Goal: Task Accomplishment & Management: Use online tool/utility

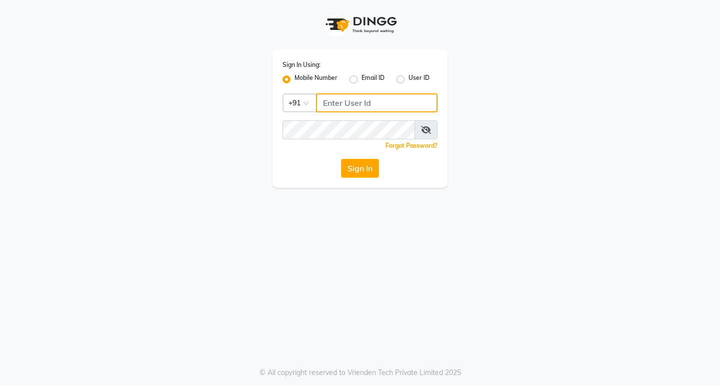
drag, startPoint x: 337, startPoint y: 99, endPoint x: 343, endPoint y: 89, distance: 11.9
click at [335, 98] on input "Username" at bounding box center [376, 102] width 121 height 19
click at [402, 104] on input "86550002" at bounding box center [376, 102] width 121 height 19
drag, startPoint x: 381, startPoint y: 98, endPoint x: 375, endPoint y: 102, distance: 6.8
click at [379, 98] on input "865500" at bounding box center [376, 102] width 121 height 19
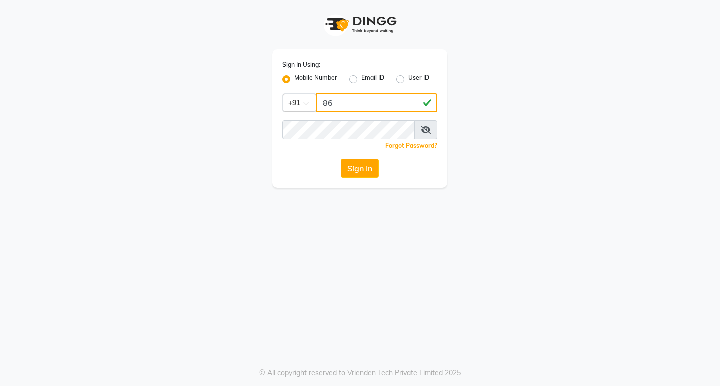
type input "8"
type input "1"
click at [349, 101] on input "1" at bounding box center [376, 102] width 121 height 19
type input "1"
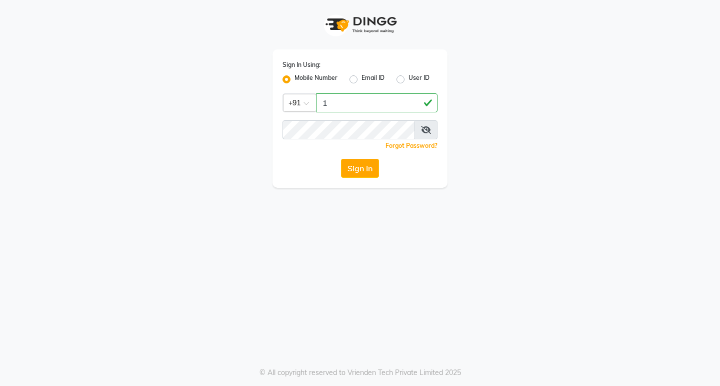
click at [602, 241] on div "Sign In Using: Mobile Number Email ID User ID Country Code × +91 1 Remember me …" at bounding box center [360, 193] width 720 height 386
drag, startPoint x: 600, startPoint y: 240, endPoint x: 507, endPoint y: 218, distance: 95.0
click at [571, 236] on div "Sign In Using: Mobile Number Email ID User ID Country Code × +91 1 Remember me …" at bounding box center [360, 193] width 720 height 386
drag, startPoint x: 338, startPoint y: 77, endPoint x: 340, endPoint y: 92, distance: 15.1
click at [340, 92] on div "Sign In Using: Mobile Number Email ID User ID Country Code × +91 1 Remember me …" at bounding box center [359, 118] width 175 height 138
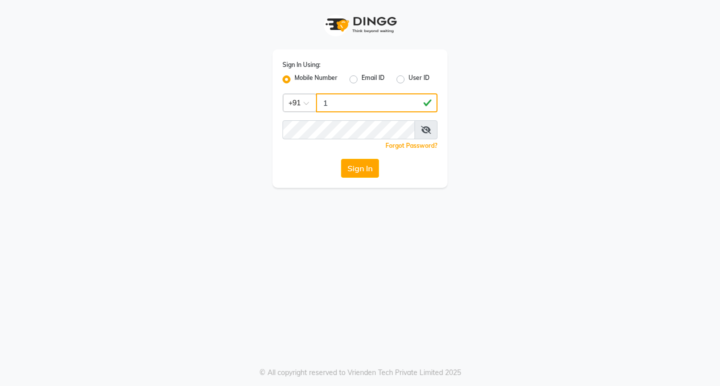
click at [340, 95] on input "1" at bounding box center [376, 102] width 121 height 19
type input "1"
drag, startPoint x: 483, startPoint y: 103, endPoint x: 464, endPoint y: 150, distance: 50.7
click at [481, 115] on div "Sign In Using: Mobile Number Email ID User ID Country Code × +91 1 Remember me …" at bounding box center [360, 94] width 570 height 188
click at [338, 94] on input "Username" at bounding box center [376, 102] width 121 height 19
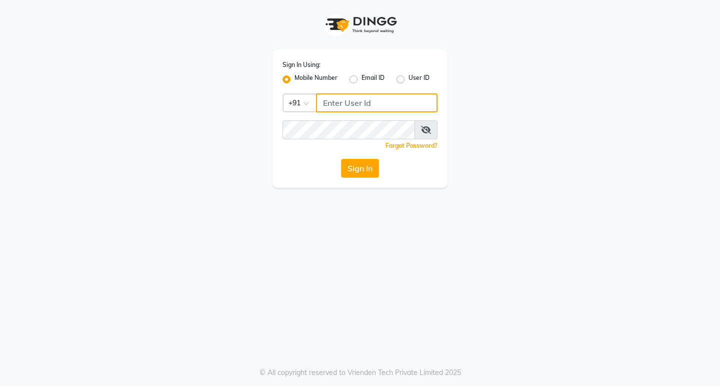
type input "1"
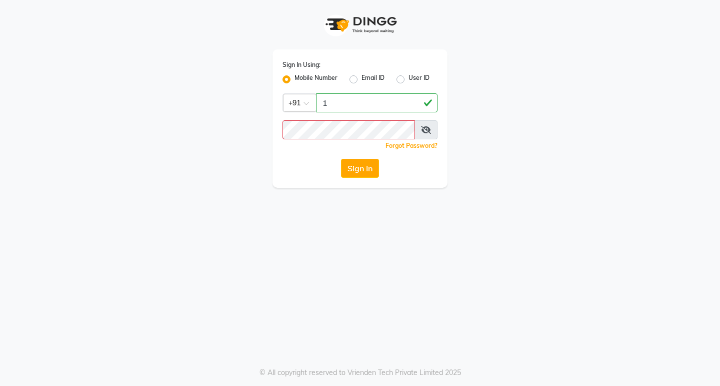
click at [428, 127] on icon at bounding box center [426, 130] width 10 height 8
click at [426, 106] on input "1" at bounding box center [376, 102] width 121 height 19
type input "1"
click at [590, 162] on div "Sign In Using: Mobile Number Email ID User ID Country Code × +91 1 Remember me …" at bounding box center [360, 94] width 570 height 188
click at [590, 165] on div "Sign In Using: Mobile Number Email ID User ID Country Code × +91 1 Remember me …" at bounding box center [360, 94] width 570 height 188
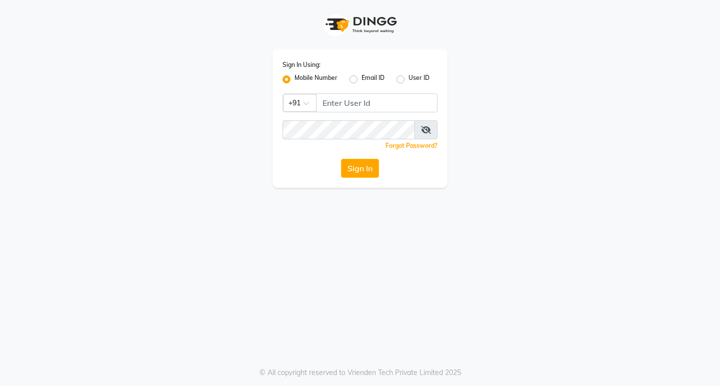
click at [363, 99] on input "Username" at bounding box center [376, 102] width 121 height 19
type input "1"
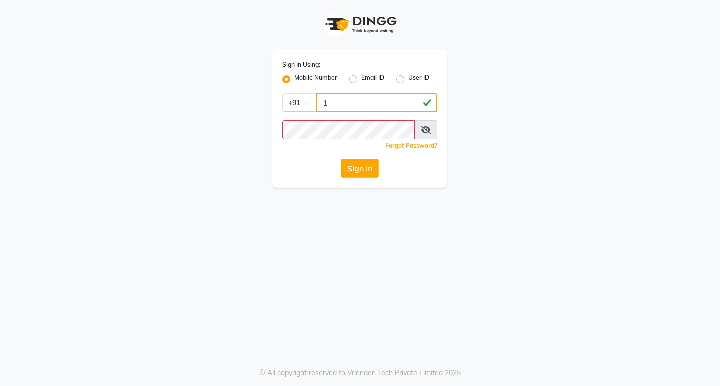
click at [356, 98] on input "1" at bounding box center [376, 102] width 121 height 19
drag, startPoint x: 372, startPoint y: 80, endPoint x: 368, endPoint y: 93, distance: 13.6
click at [370, 86] on div "Sign In Using: Mobile Number Email ID User ID Country Code × +91 Remember me Fo…" at bounding box center [359, 118] width 175 height 138
click at [364, 105] on input "Username" at bounding box center [376, 102] width 121 height 19
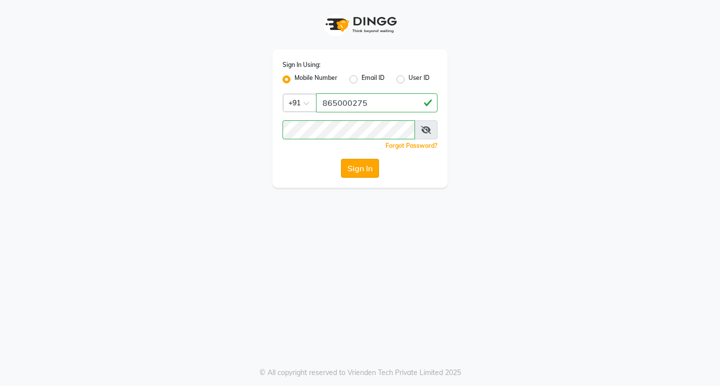
click at [369, 162] on button "Sign In" at bounding box center [360, 168] width 38 height 19
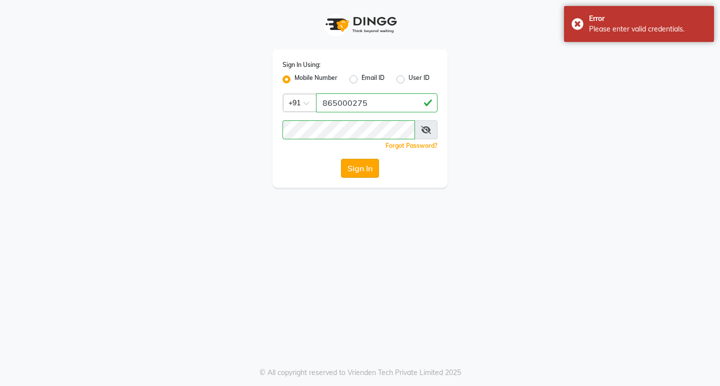
click at [354, 161] on button "Sign In" at bounding box center [360, 168] width 38 height 19
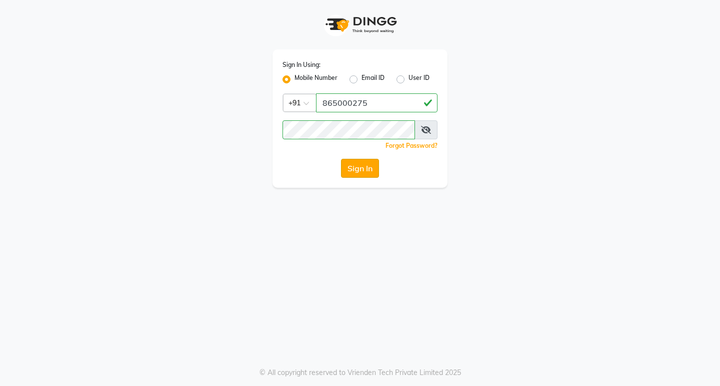
click at [356, 167] on button "Sign In" at bounding box center [360, 168] width 38 height 19
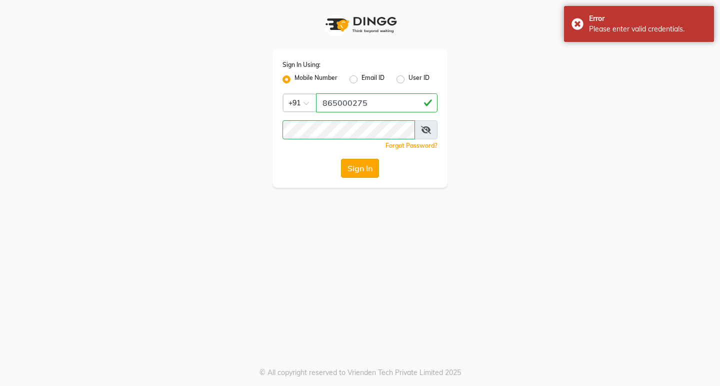
click at [356, 166] on button "Sign In" at bounding box center [360, 168] width 38 height 19
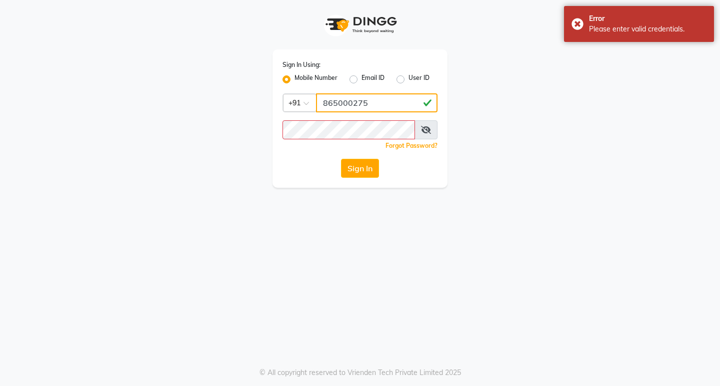
click at [370, 98] on input "865000275" at bounding box center [376, 102] width 121 height 19
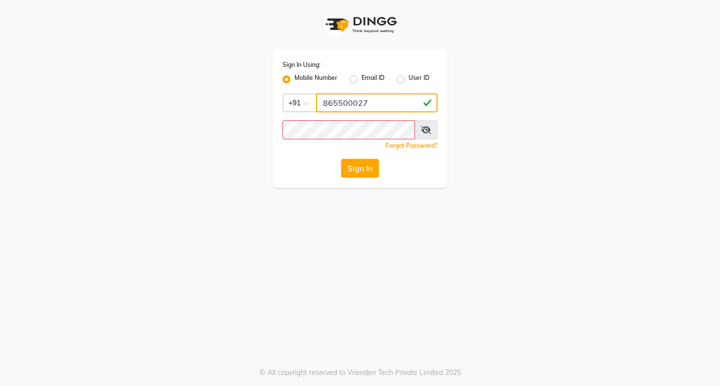
type input "865500027"
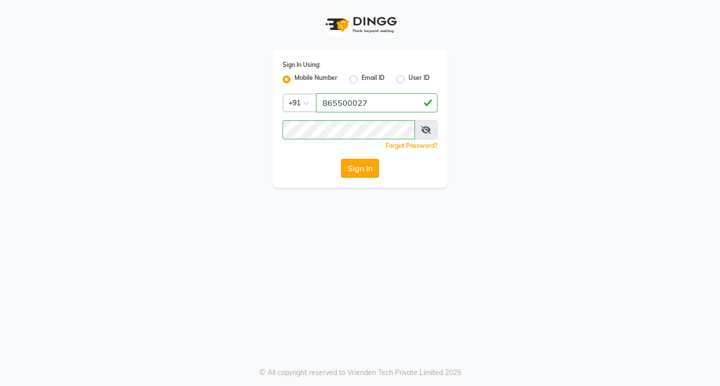
click at [367, 167] on button "Sign In" at bounding box center [360, 168] width 38 height 19
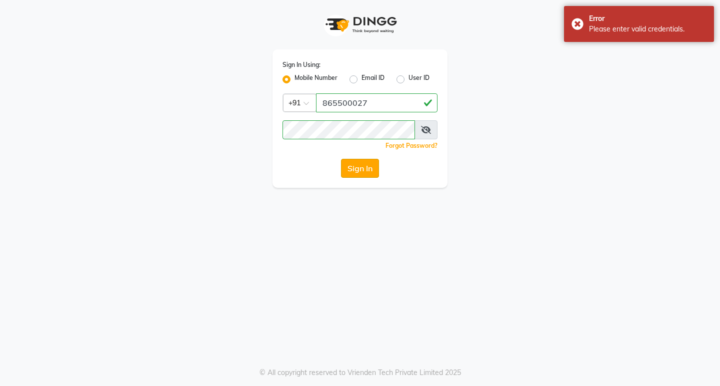
click at [357, 166] on button "Sign In" at bounding box center [360, 168] width 38 height 19
click at [355, 164] on button "Sign In" at bounding box center [360, 168] width 38 height 19
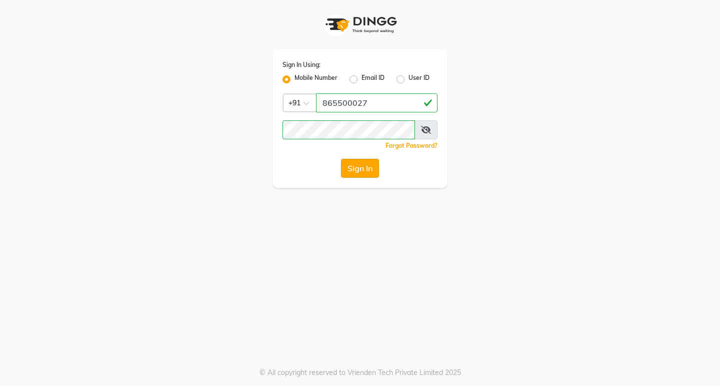
click at [354, 161] on button "Sign In" at bounding box center [360, 168] width 38 height 19
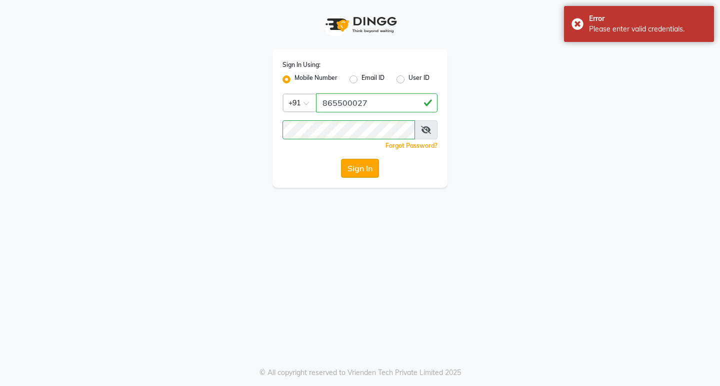
click at [359, 168] on button "Sign In" at bounding box center [360, 168] width 38 height 19
click at [361, 166] on button "Sign In" at bounding box center [360, 168] width 38 height 19
click at [360, 166] on button "Sign In" at bounding box center [360, 168] width 38 height 19
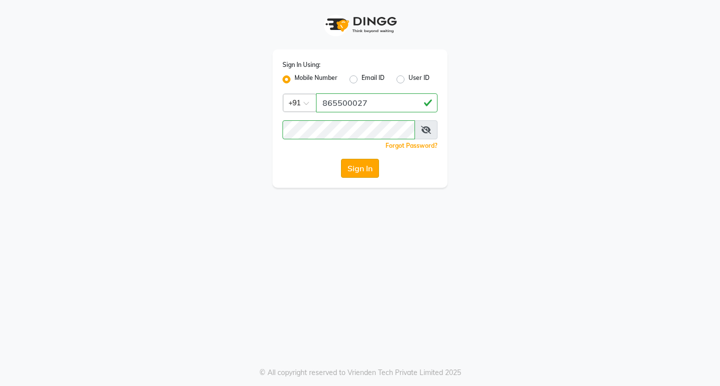
click at [360, 166] on button "Sign In" at bounding box center [360, 168] width 38 height 19
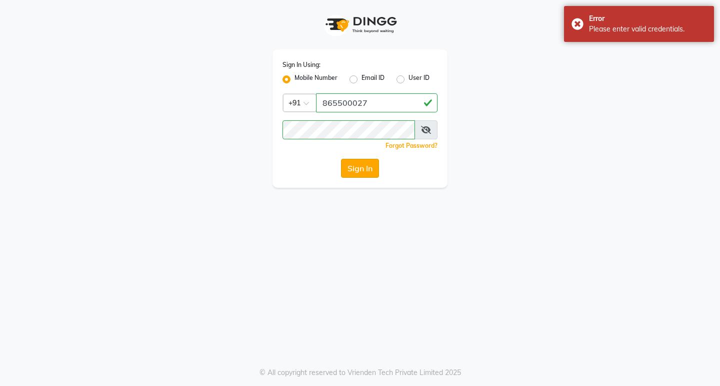
click at [359, 166] on button "Sign In" at bounding box center [360, 168] width 38 height 19
click at [426, 128] on icon at bounding box center [426, 130] width 10 height 8
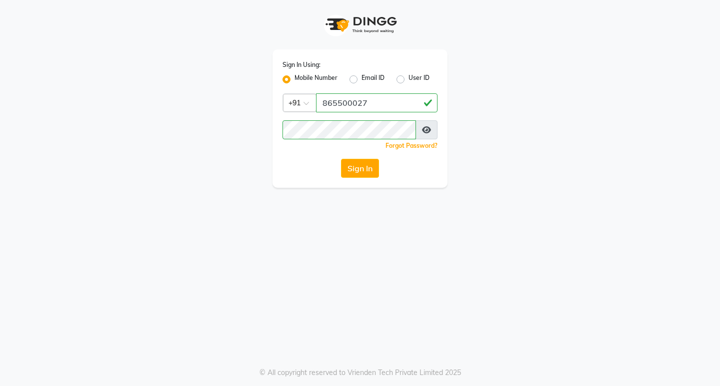
click at [338, 171] on div "Sign In" at bounding box center [359, 168] width 155 height 19
click at [354, 172] on button "Sign In" at bounding box center [360, 168] width 38 height 19
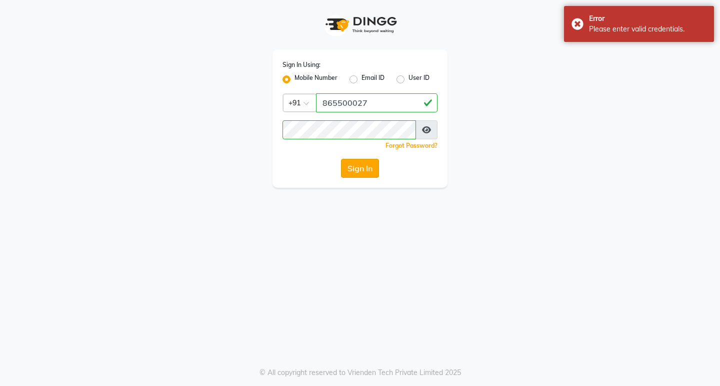
click at [354, 172] on button "Sign In" at bounding box center [360, 168] width 38 height 19
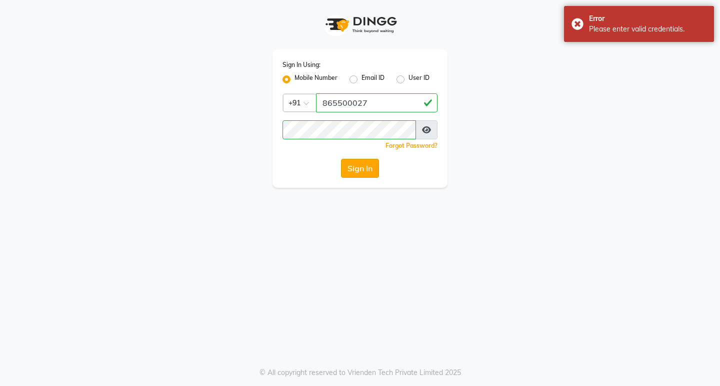
click at [358, 173] on button "Sign In" at bounding box center [360, 168] width 38 height 19
click at [418, 150] on div "Forgot Password?" at bounding box center [359, 145] width 155 height 10
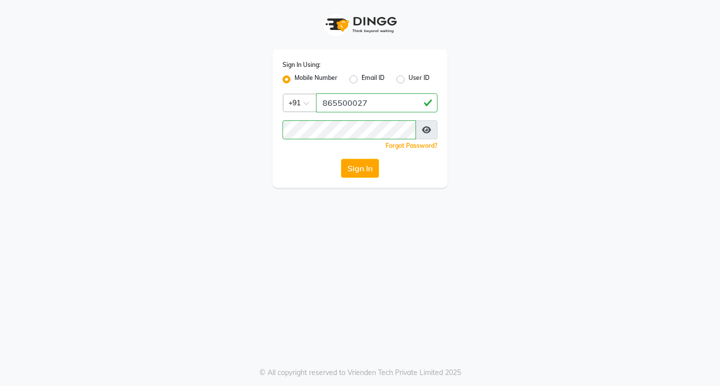
click at [431, 196] on div "Sign In Using: Mobile Number Email ID User ID Country Code × +91 865500027 Reme…" at bounding box center [360, 193] width 720 height 386
click at [364, 170] on button "Sign In" at bounding box center [360, 168] width 38 height 19
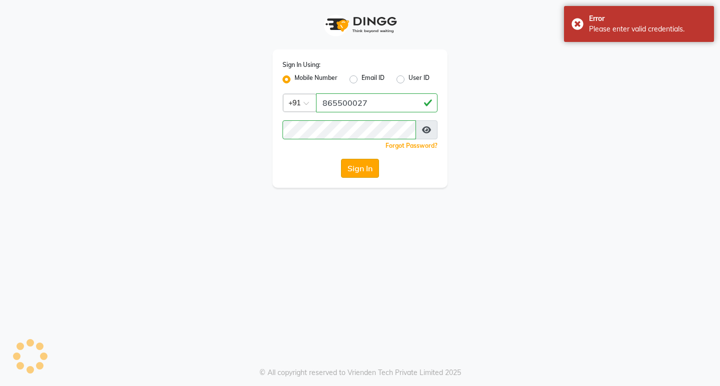
click at [364, 170] on button "Sign In" at bounding box center [360, 168] width 38 height 19
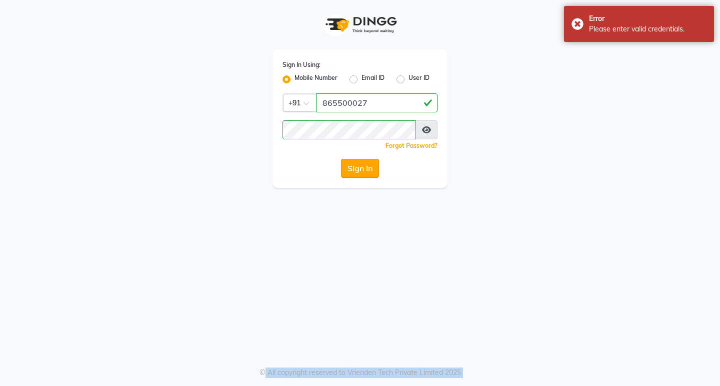
click at [364, 170] on div "Sign In" at bounding box center [359, 168] width 155 height 19
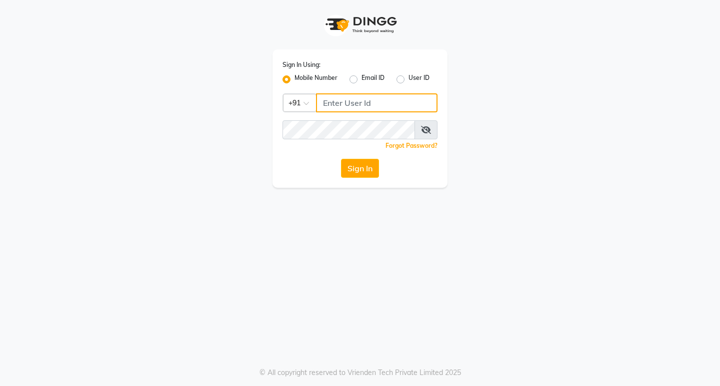
click at [344, 96] on input "Username" at bounding box center [376, 102] width 121 height 19
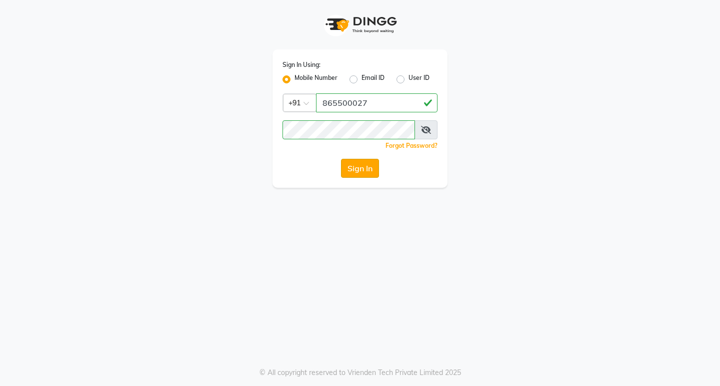
click at [356, 169] on button "Sign In" at bounding box center [360, 168] width 38 height 19
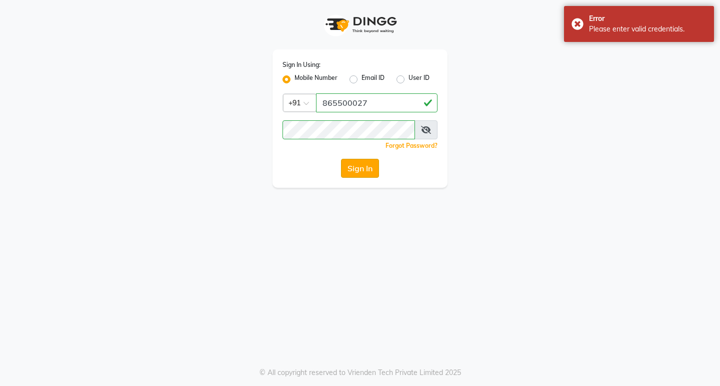
click at [360, 168] on button "Sign In" at bounding box center [360, 168] width 38 height 19
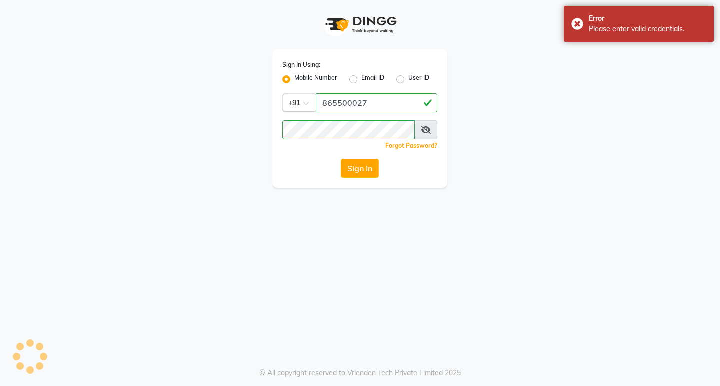
click at [360, 168] on button "Sign In" at bounding box center [360, 168] width 38 height 19
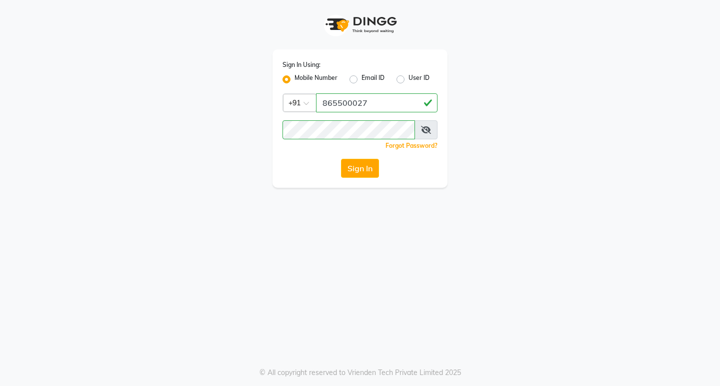
click at [360, 168] on button "Sign In" at bounding box center [360, 168] width 38 height 19
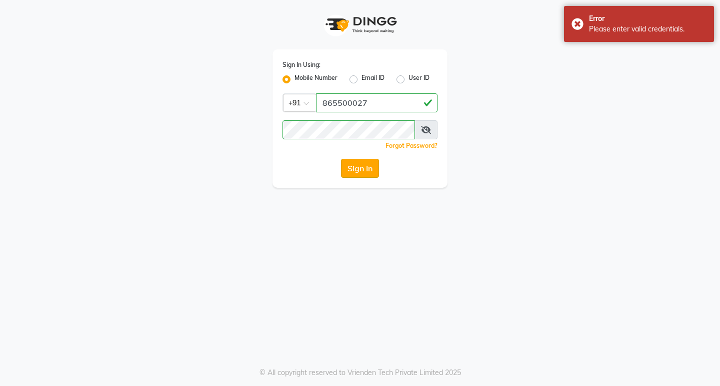
click at [361, 169] on button "Sign In" at bounding box center [360, 168] width 38 height 19
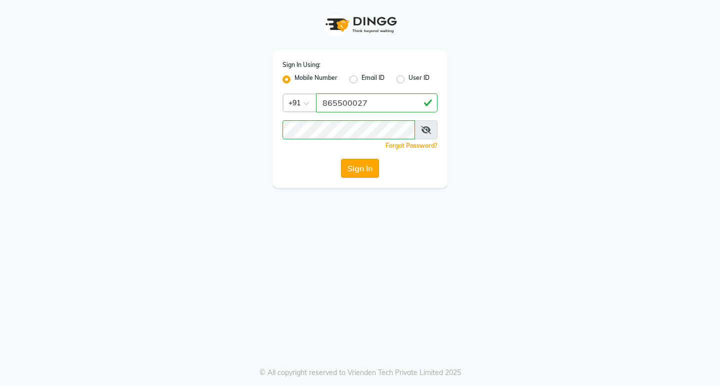
click at [369, 169] on button "Sign In" at bounding box center [360, 168] width 38 height 19
click at [335, 124] on div "Sign In Using: Mobile Number Email ID User ID Country Code × +91 865500027 Reme…" at bounding box center [359, 118] width 175 height 138
drag, startPoint x: 338, startPoint y: 108, endPoint x: 335, endPoint y: 113, distance: 5.8
click at [337, 108] on input "865500027" at bounding box center [376, 102] width 121 height 19
drag, startPoint x: 323, startPoint y: 154, endPoint x: 318, endPoint y: 173, distance: 19.2
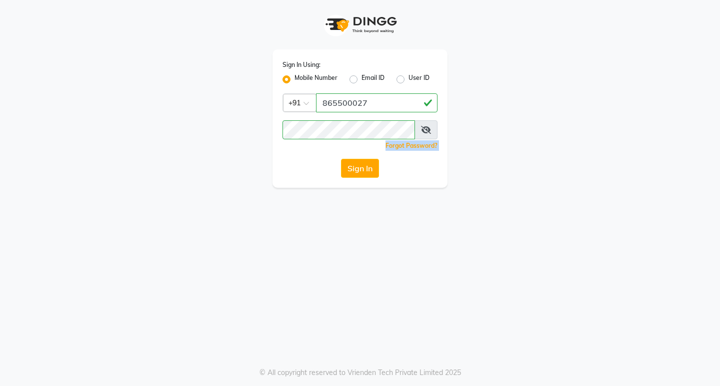
click at [318, 173] on div "Sign In Using: Mobile Number Email ID User ID Country Code × +91 865500027 Reme…" at bounding box center [359, 118] width 175 height 138
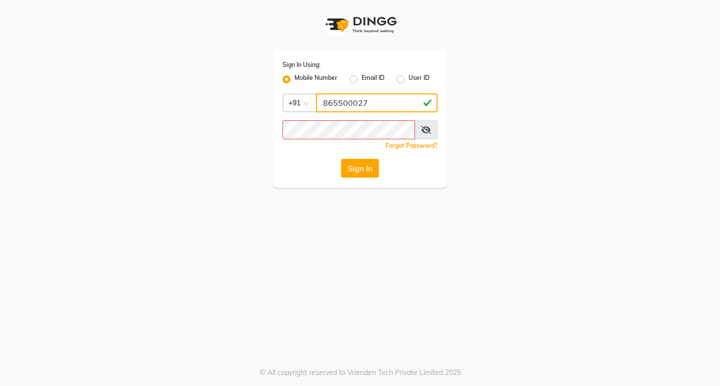
click at [377, 104] on input "865500027" at bounding box center [376, 102] width 121 height 19
type input "8655000275"
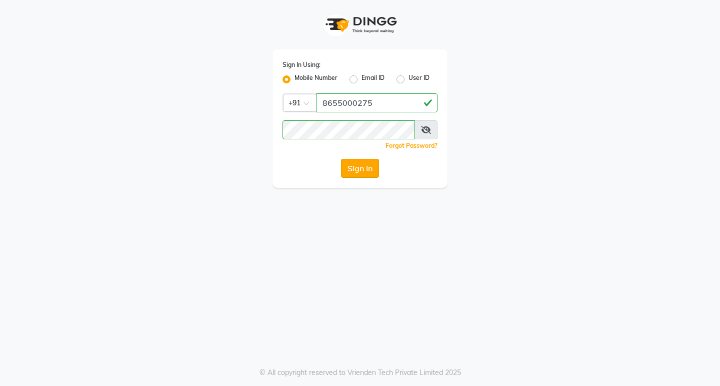
click at [353, 165] on button "Sign In" at bounding box center [360, 168] width 38 height 19
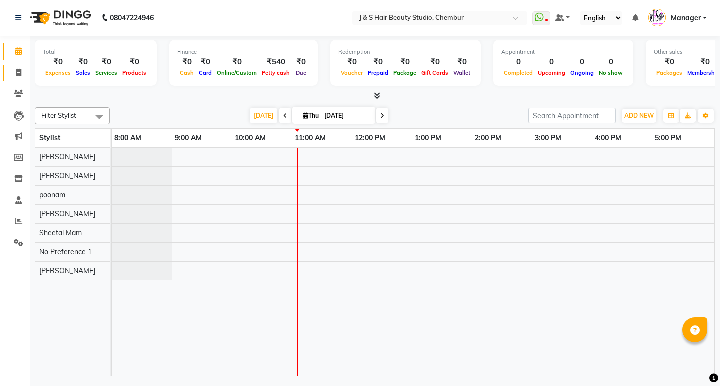
click at [15, 73] on span at bounding box center [18, 72] width 17 height 11
select select "143"
select select "service"
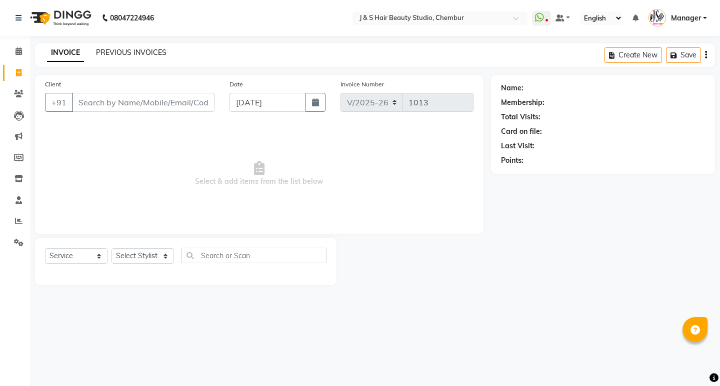
click at [122, 51] on link "PREVIOUS INVOICES" at bounding box center [131, 52] width 70 height 9
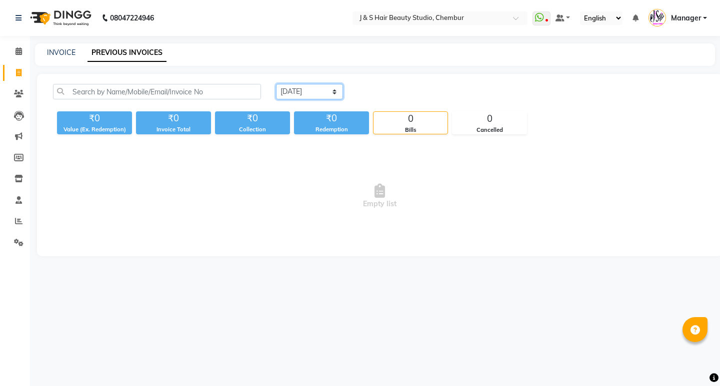
click at [320, 93] on select "Today Yesterday Custom Range" at bounding box center [309, 91] width 67 height 15
select select "yesterday"
click at [276, 84] on select "Today Yesterday Custom Range" at bounding box center [309, 91] width 67 height 15
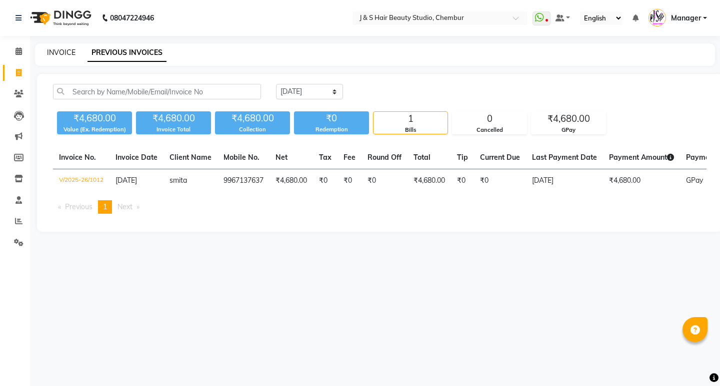
click at [60, 51] on link "INVOICE" at bounding box center [61, 52] width 28 height 9
select select "143"
select select "service"
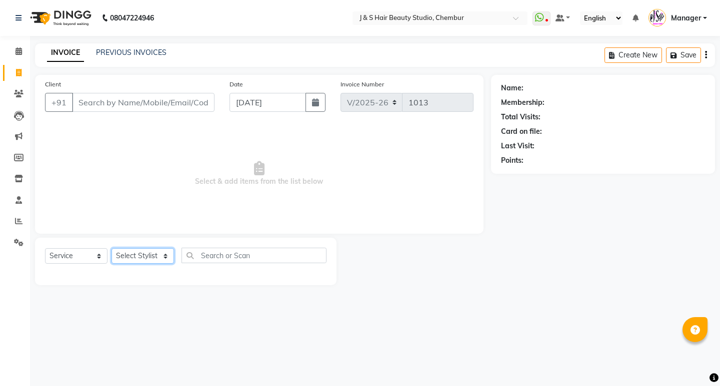
click at [141, 258] on select "Select Stylist Manager Neeta Mam No Preference 1 poonam Rupali Sheetal Mam Sush…" at bounding box center [142, 255] width 62 height 15
select select "4179"
click at [111, 248] on select "Select Stylist Manager Neeta Mam No Preference 1 poonam Rupali Sheetal Mam Sush…" at bounding box center [142, 255] width 62 height 15
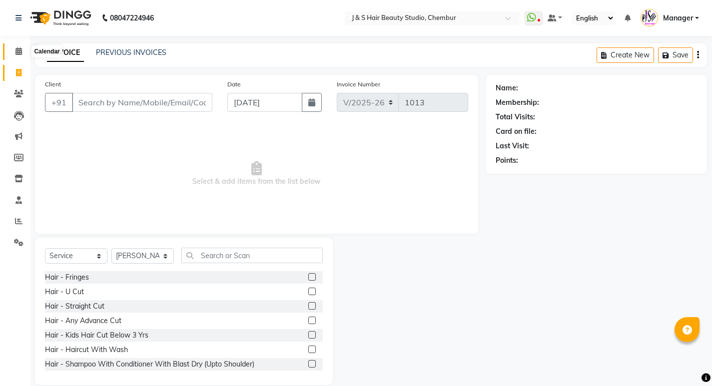
click at [17, 52] on icon at bounding box center [18, 50] width 6 height 7
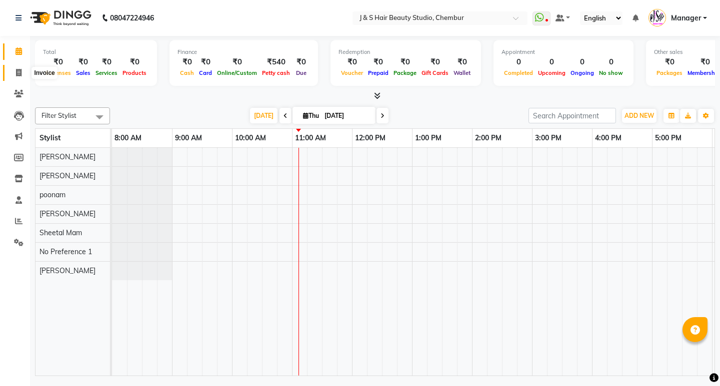
click at [19, 71] on icon at bounding box center [18, 72] width 5 height 7
select select "service"
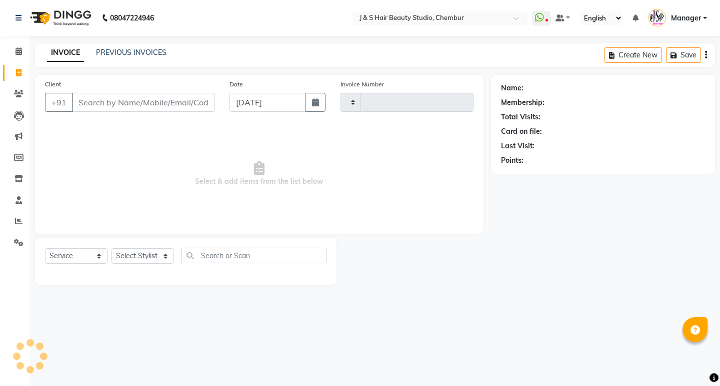
type input "1013"
select select "143"
click at [150, 258] on select "Select Stylist" at bounding box center [142, 255] width 62 height 15
select select "4179"
click at [111, 248] on select "Select Stylist Manager Neeta Mam No Preference 1 poonam Rupali Sheetal Mam Sush…" at bounding box center [142, 255] width 62 height 15
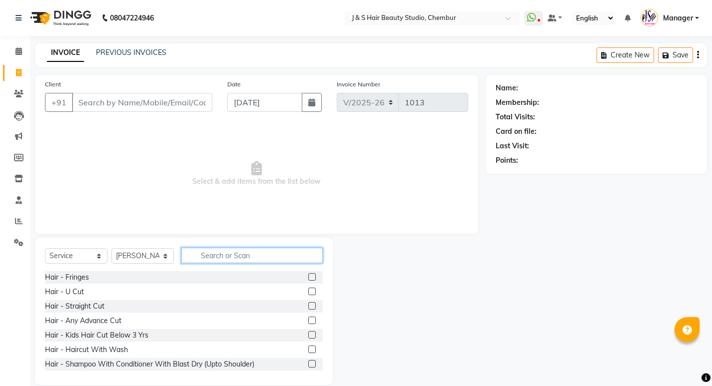
click at [254, 252] on input "text" at bounding box center [251, 255] width 141 height 15
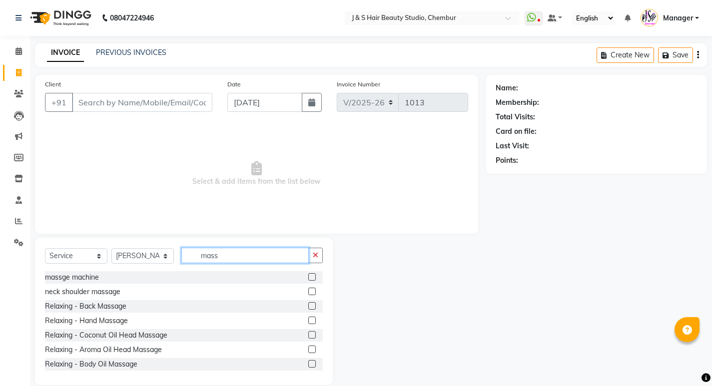
type input "mass"
click at [308, 302] on div at bounding box center [315, 306] width 14 height 12
click at [308, 304] on label at bounding box center [311, 305] width 7 height 7
click at [308, 304] on input "checkbox" at bounding box center [311, 306] width 6 height 6
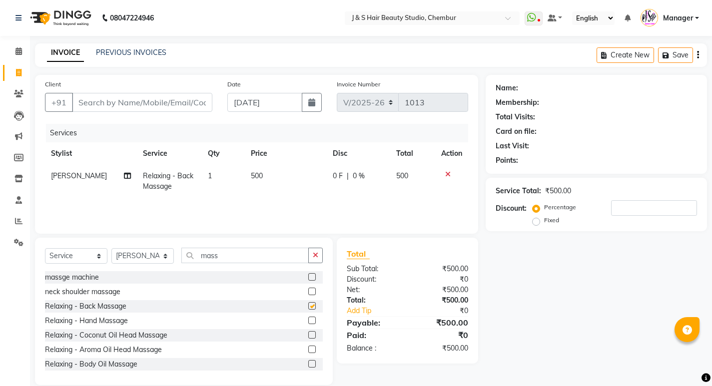
checkbox input "false"
drag, startPoint x: 201, startPoint y: 250, endPoint x: 269, endPoint y: 257, distance: 68.3
click at [261, 257] on input "mass" at bounding box center [244, 255] width 127 height 15
click at [269, 257] on input "mass" at bounding box center [244, 255] width 127 height 15
click at [250, 259] on input "mass" at bounding box center [244, 255] width 127 height 15
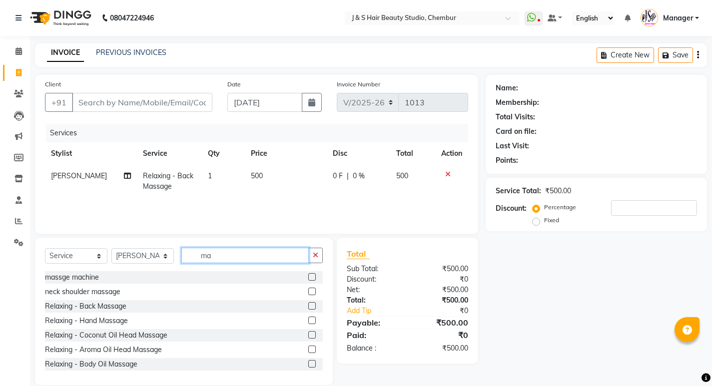
type input "m"
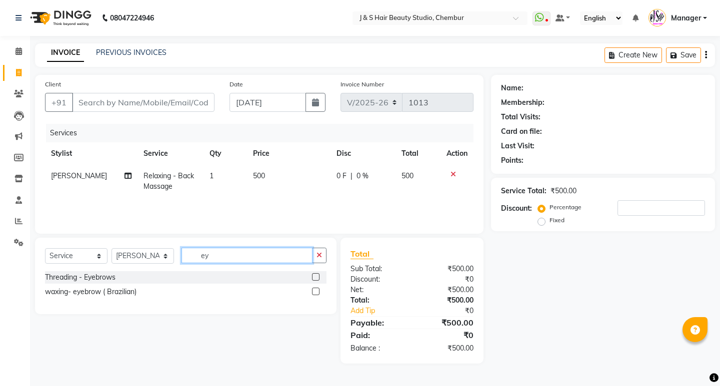
type input "ey"
click at [314, 275] on label at bounding box center [315, 276] width 7 height 7
click at [314, 275] on input "checkbox" at bounding box center [315, 277] width 6 height 6
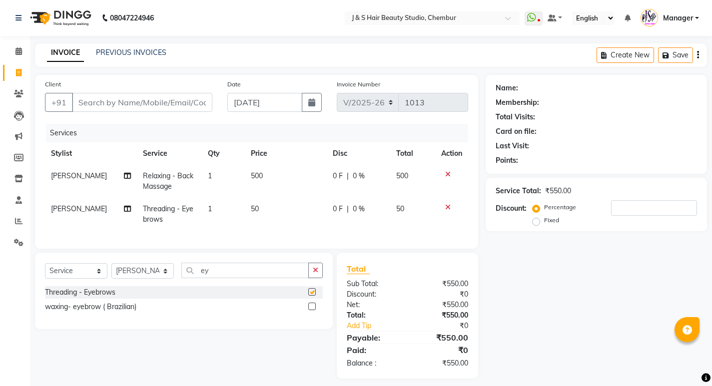
checkbox input "false"
drag, startPoint x: 243, startPoint y: 271, endPoint x: 232, endPoint y: 277, distance: 12.5
click at [239, 273] on input "ey" at bounding box center [244, 270] width 127 height 15
type input "e"
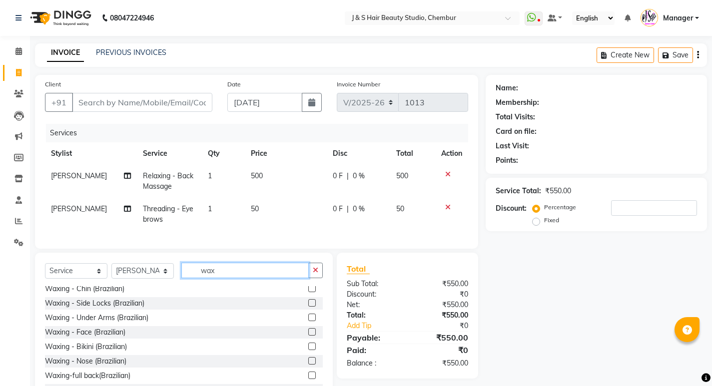
scroll to position [200, 0]
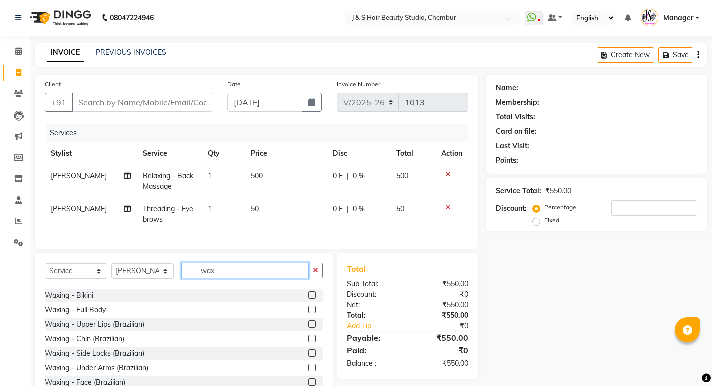
type input "wax"
click at [308, 328] on label at bounding box center [311, 323] width 7 height 7
click at [308, 328] on input "checkbox" at bounding box center [311, 324] width 6 height 6
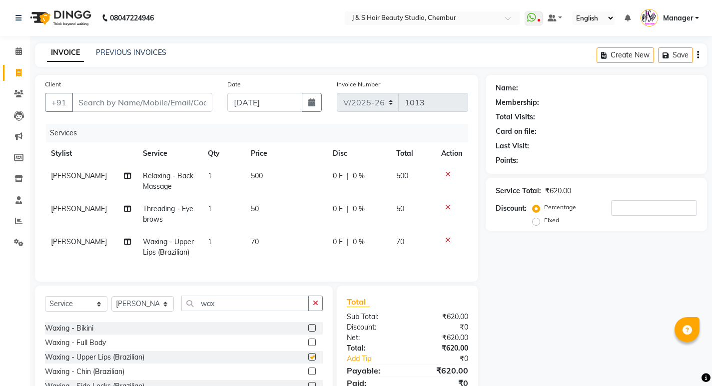
checkbox input "false"
click at [232, 311] on input "wax" at bounding box center [244, 303] width 127 height 15
type input "w"
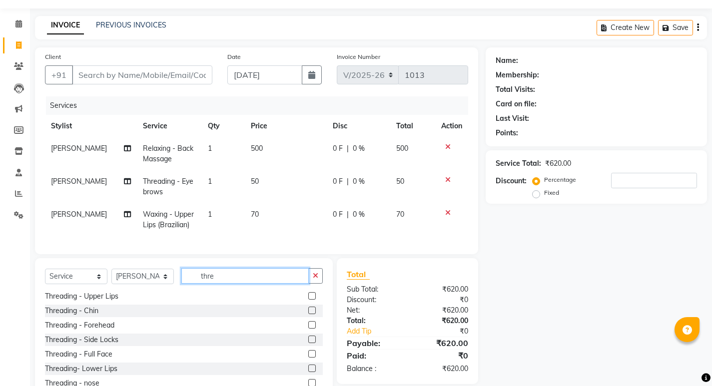
scroll to position [50, 0]
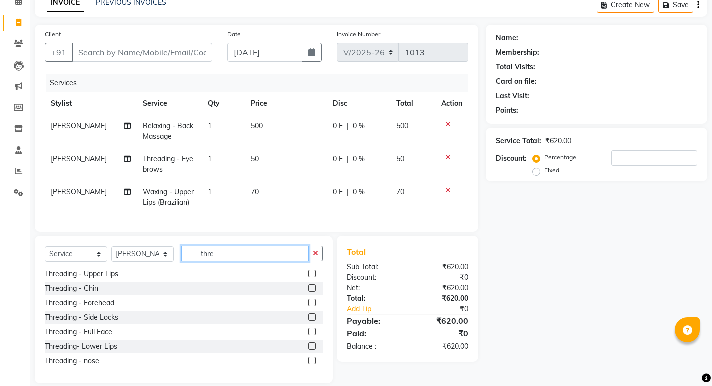
type input "thre"
click at [308, 292] on label at bounding box center [311, 287] width 7 height 7
click at [308, 292] on input "checkbox" at bounding box center [311, 288] width 6 height 6
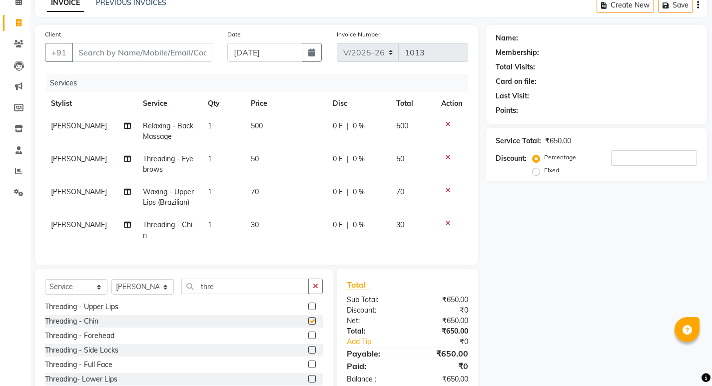
checkbox input "false"
click at [135, 49] on input "Client" at bounding box center [142, 52] width 140 height 19
type input "s"
type input "0"
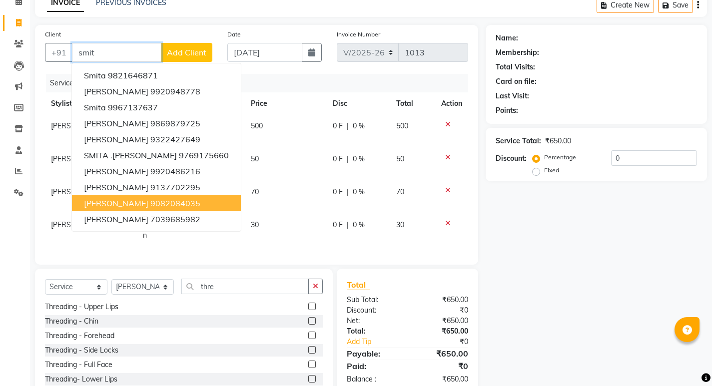
click at [151, 201] on ngb-highlight "9082084035" at bounding box center [175, 203] width 50 height 10
type input "9082084035"
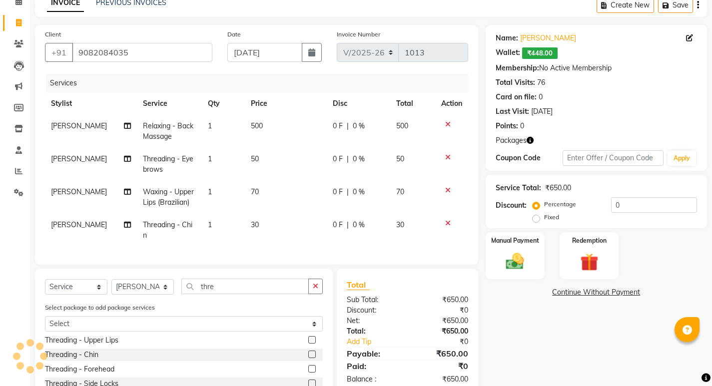
click at [640, 197] on div "Service Total: ₹650.00 Discount: Percentage Fixed 0" at bounding box center [596, 201] width 201 height 45
click at [640, 198] on div "Service Total: ₹650.00 Discount: Percentage Fixed 0" at bounding box center [596, 201] width 201 height 45
type input "0"
click at [627, 209] on input "0" at bounding box center [654, 204] width 86 height 15
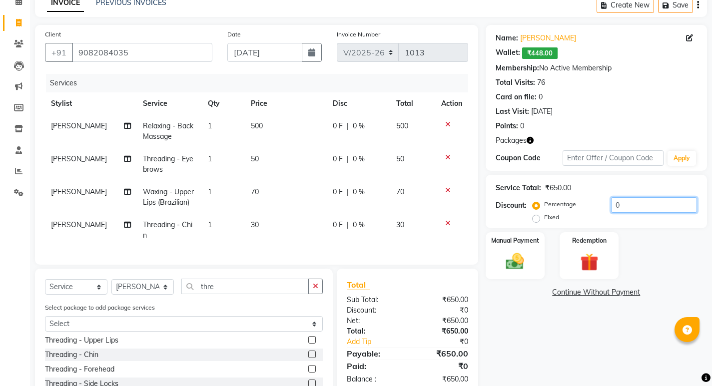
click at [627, 209] on input "0" at bounding box center [654, 204] width 86 height 15
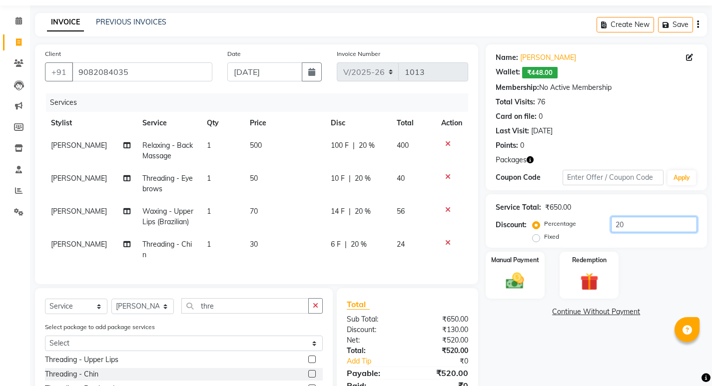
scroll to position [0, 0]
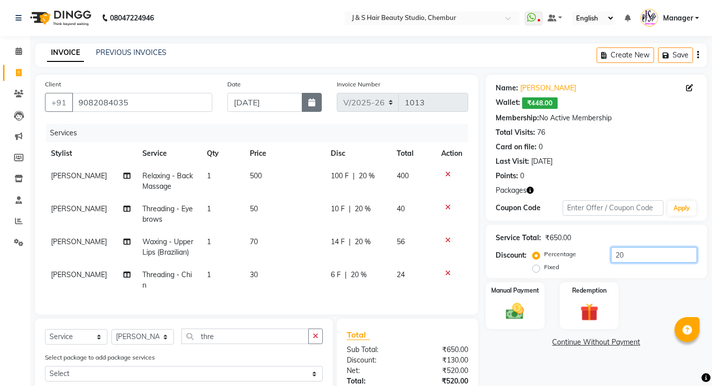
type input "20"
click at [308, 107] on button "button" at bounding box center [312, 102] width 20 height 19
select select "9"
select select "2025"
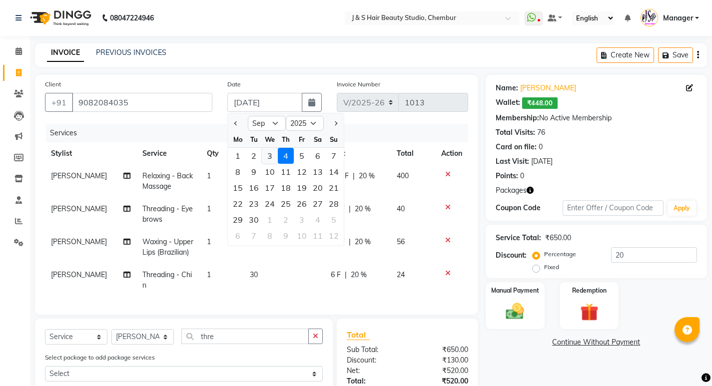
click at [270, 154] on div "3" at bounding box center [270, 156] width 16 height 16
type input "03-09-2025"
type input "0"
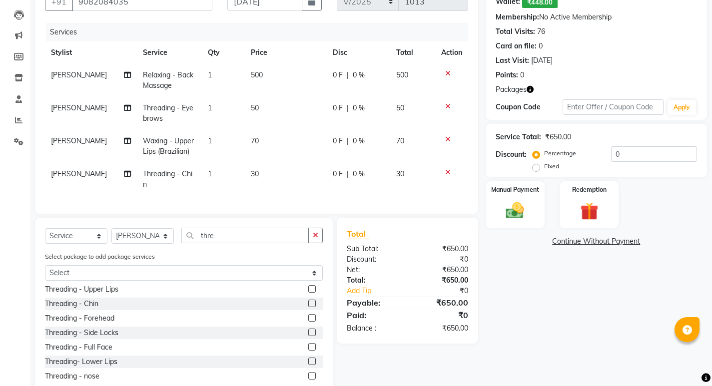
scroll to position [86, 0]
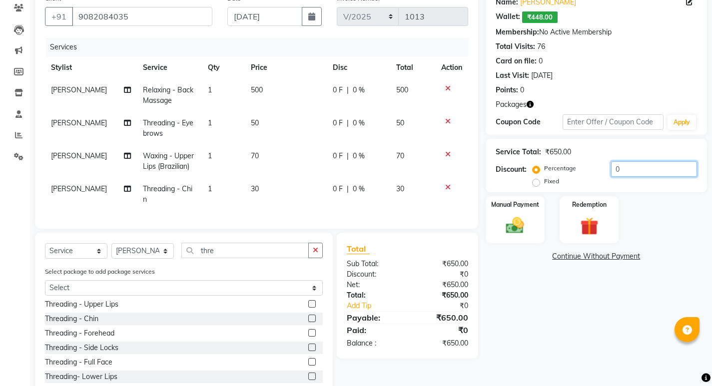
click at [645, 165] on input "0" at bounding box center [654, 168] width 86 height 15
type input "20"
click at [531, 236] on div "Manual Payment" at bounding box center [514, 219] width 61 height 49
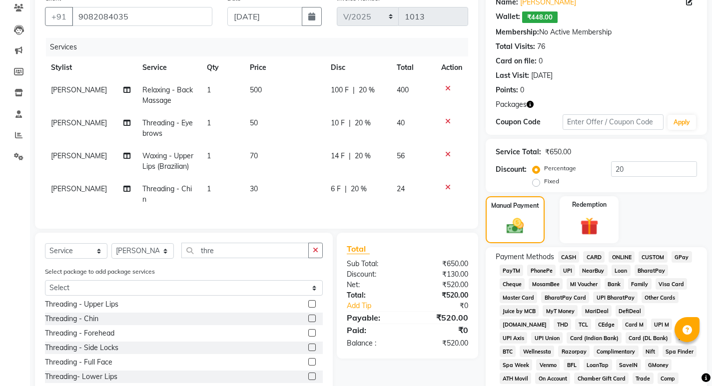
click at [681, 258] on span "GPay" at bounding box center [682, 256] width 20 height 11
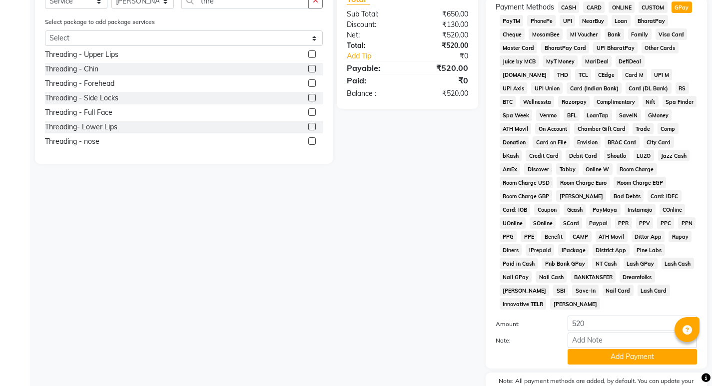
scroll to position [378, 0]
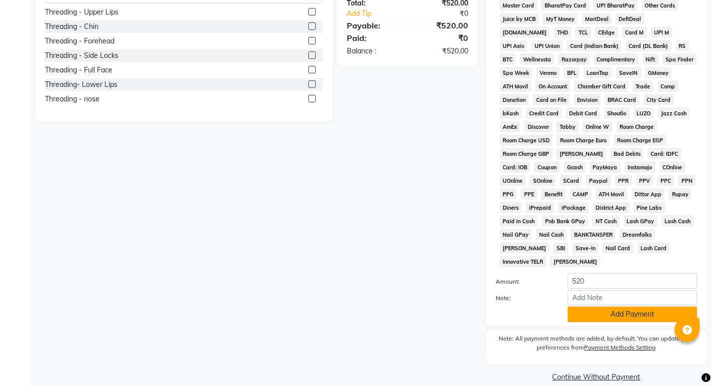
click at [594, 307] on button "Add Payment" at bounding box center [632, 314] width 129 height 15
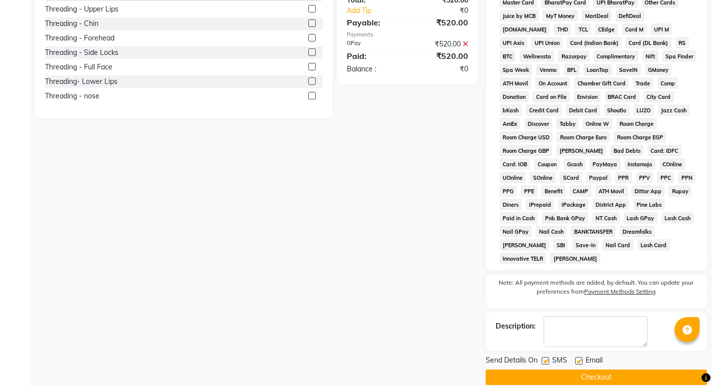
scroll to position [382, 0]
click at [583, 369] on button "Checkout" at bounding box center [596, 376] width 221 height 15
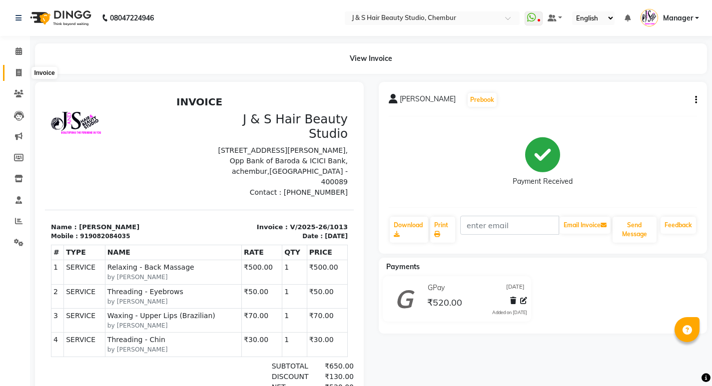
click at [20, 75] on icon at bounding box center [18, 72] width 5 height 7
select select "143"
select select "service"
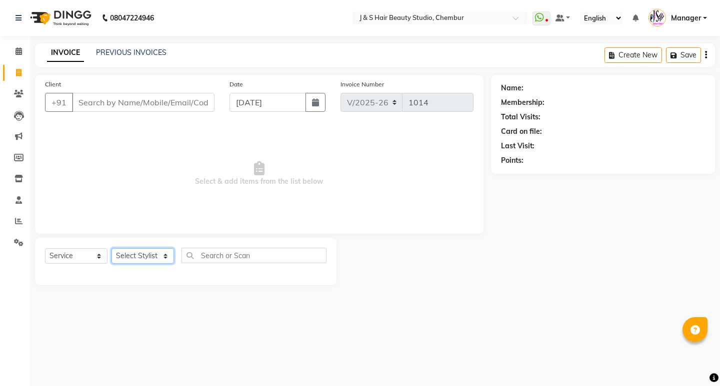
click at [139, 257] on select "Select Stylist Manager Neeta Mam No Preference 1 poonam Rupali Sheetal Mam Sush…" at bounding box center [142, 255] width 62 height 15
select select "4179"
click at [111, 248] on select "Select Stylist Manager Neeta Mam No Preference 1 poonam Rupali Sheetal Mam Sush…" at bounding box center [142, 255] width 62 height 15
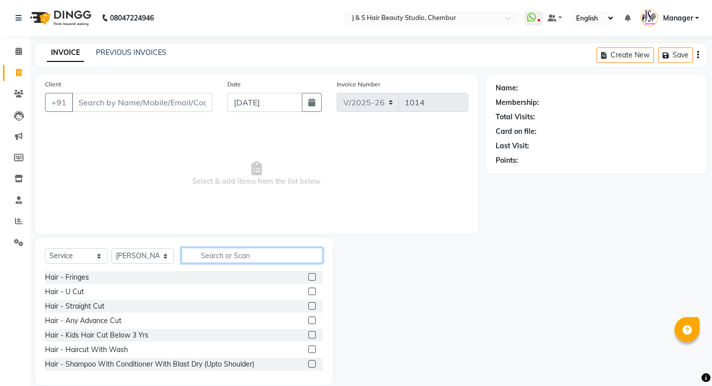
click at [224, 260] on input "text" at bounding box center [251, 255] width 141 height 15
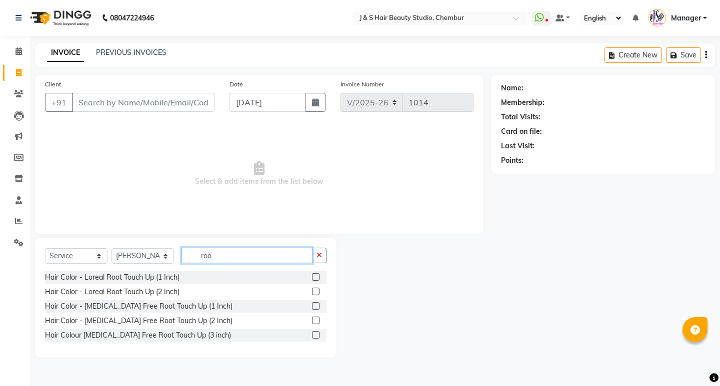
type input "roo"
click at [317, 307] on label at bounding box center [315, 305] width 7 height 7
click at [317, 307] on input "checkbox" at bounding box center [315, 306] width 6 height 6
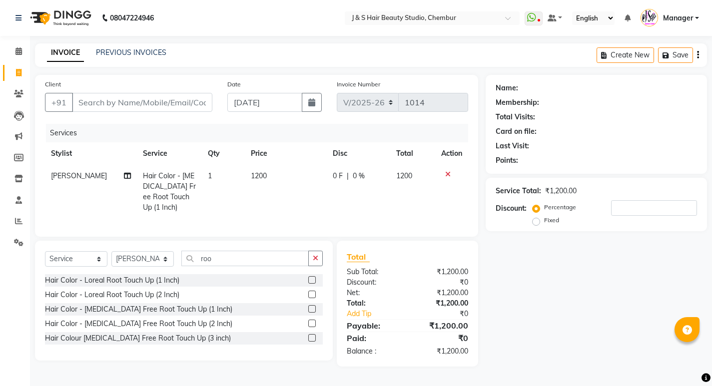
click at [314, 313] on label at bounding box center [311, 308] width 7 height 7
click at [314, 313] on input "checkbox" at bounding box center [311, 309] width 6 height 6
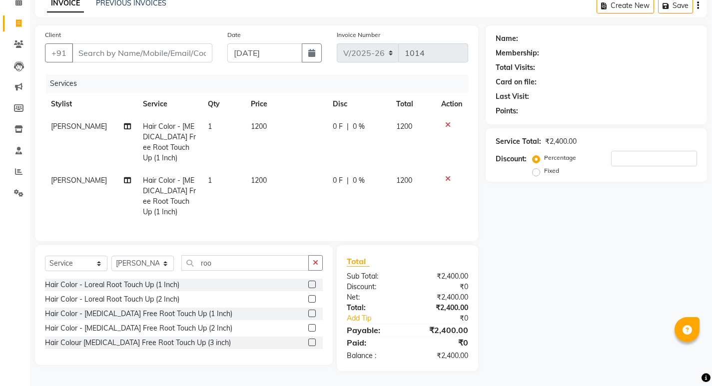
scroll to position [57, 0]
click at [313, 313] on label at bounding box center [311, 313] width 7 height 7
click at [313, 313] on input "checkbox" at bounding box center [311, 314] width 6 height 6
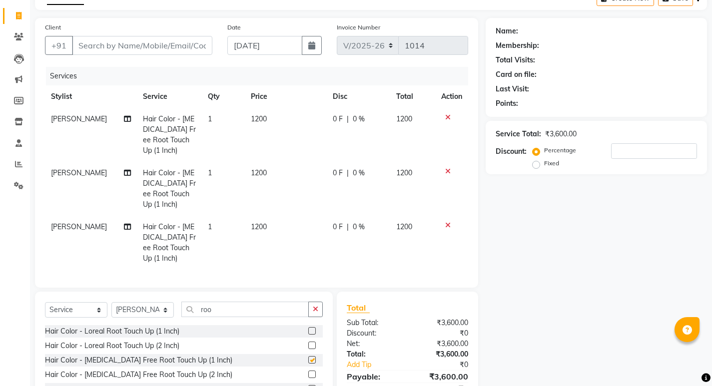
checkbox input "false"
click at [282, 222] on td "1200" at bounding box center [285, 243] width 81 height 54
select select "4179"
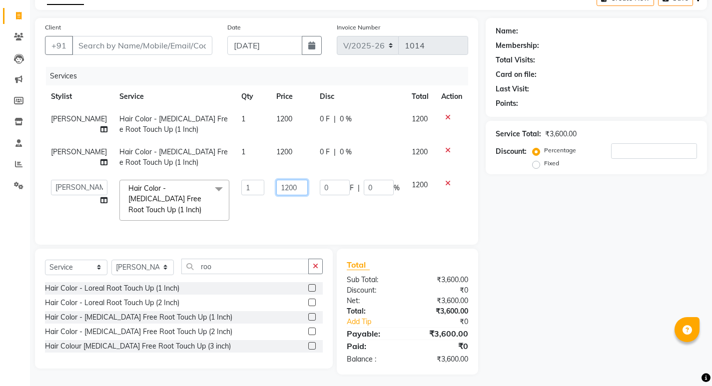
click at [291, 184] on input "1200" at bounding box center [291, 187] width 31 height 15
type input "1"
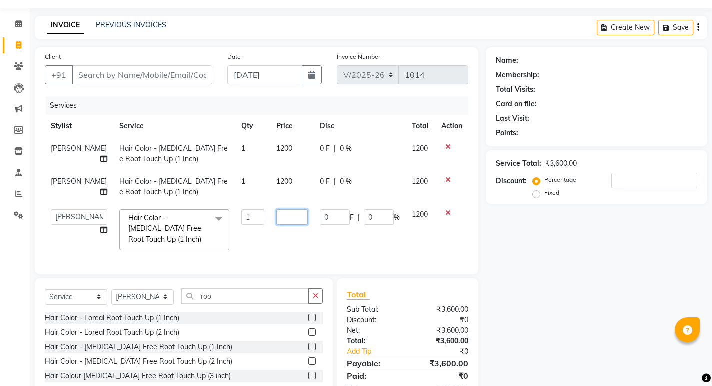
scroll to position [7, 0]
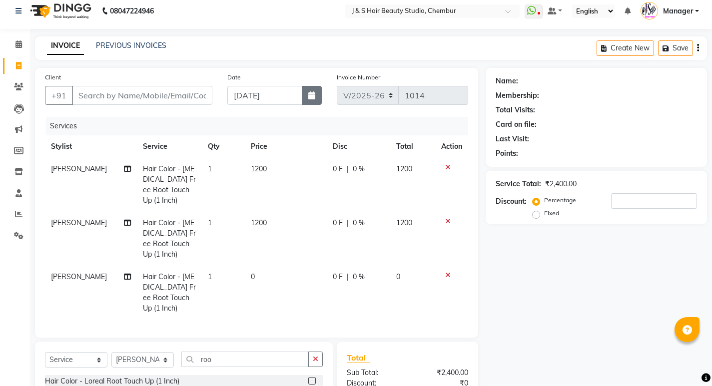
click at [303, 96] on button "button" at bounding box center [312, 95] width 20 height 19
select select "9"
select select "2025"
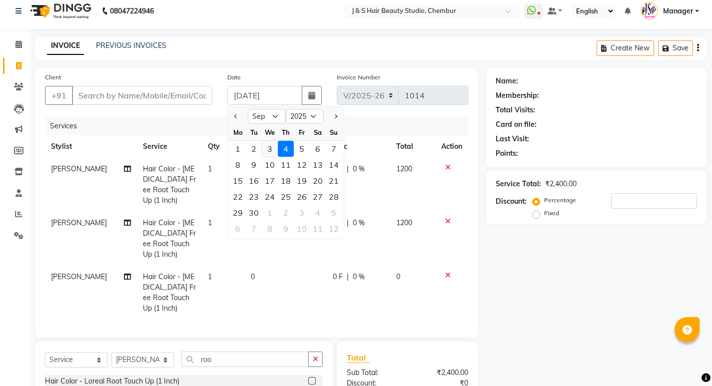
click at [271, 147] on div "3" at bounding box center [270, 149] width 16 height 16
type input "03-09-2025"
type input "0"
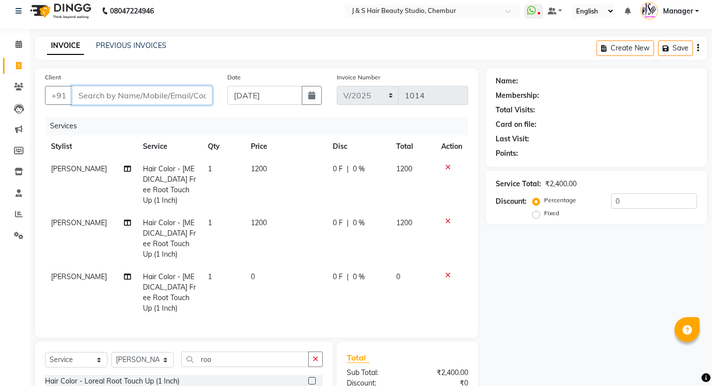
click at [135, 99] on input "Client" at bounding box center [142, 95] width 140 height 19
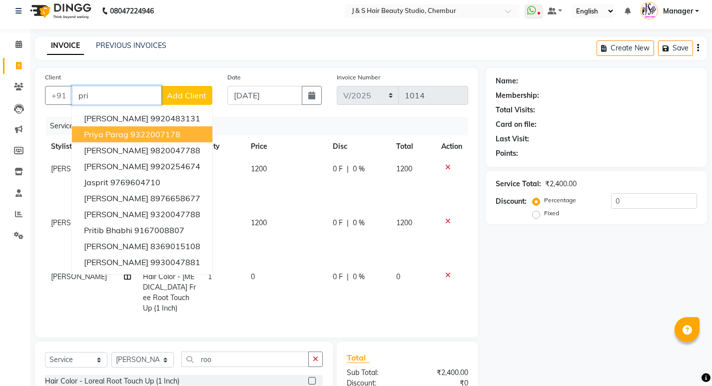
click at [158, 128] on button "Priya Parag 9322007178" at bounding box center [142, 134] width 140 height 16
type input "9322007178"
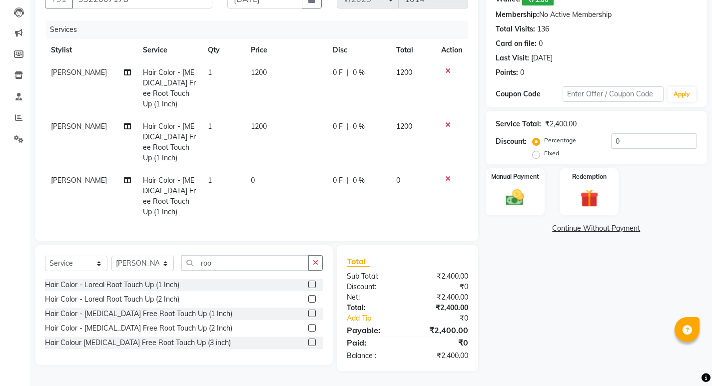
scroll to position [111, 0]
click at [486, 202] on div "Manual Payment" at bounding box center [514, 191] width 61 height 49
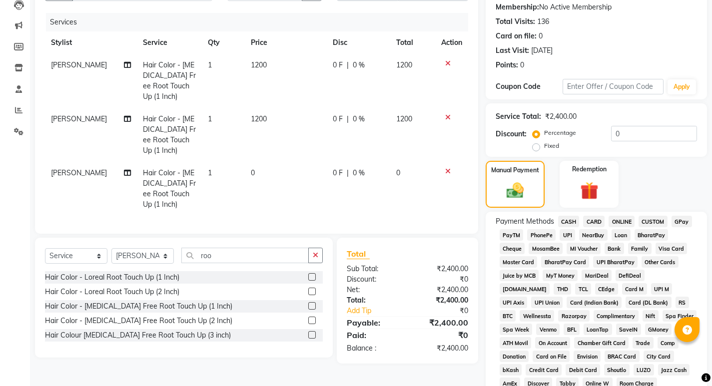
click at [566, 218] on span "CASH" at bounding box center [568, 221] width 21 height 11
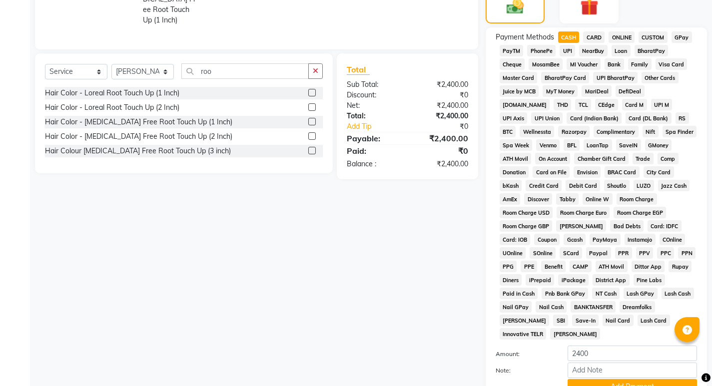
scroll to position [368, 0]
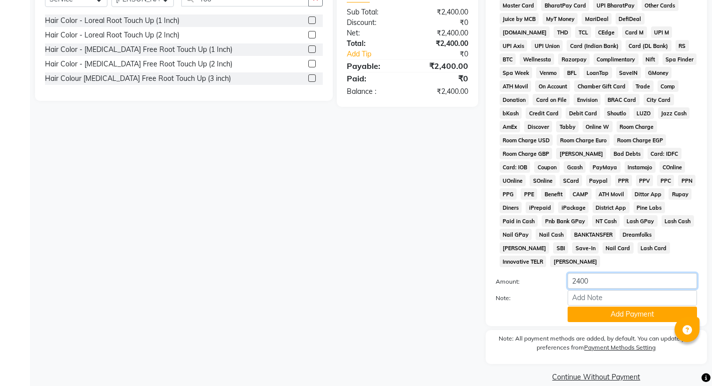
click at [598, 273] on input "2400" at bounding box center [632, 280] width 129 height 15
type input "-1"
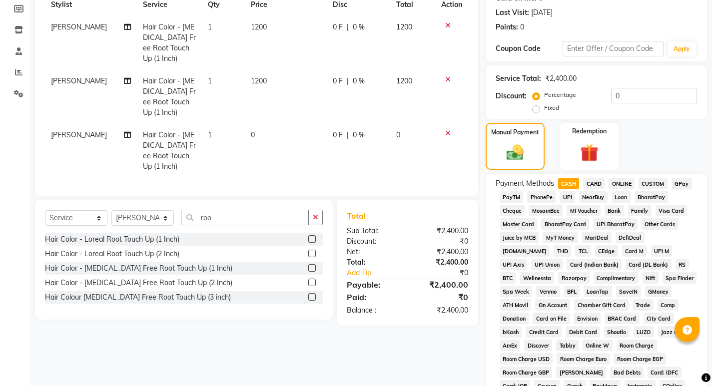
scroll to position [150, 0]
click at [687, 183] on span "GPay" at bounding box center [682, 182] width 20 height 11
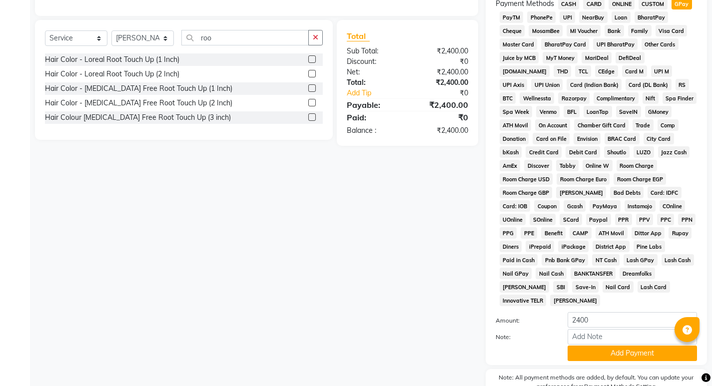
scroll to position [368, 0]
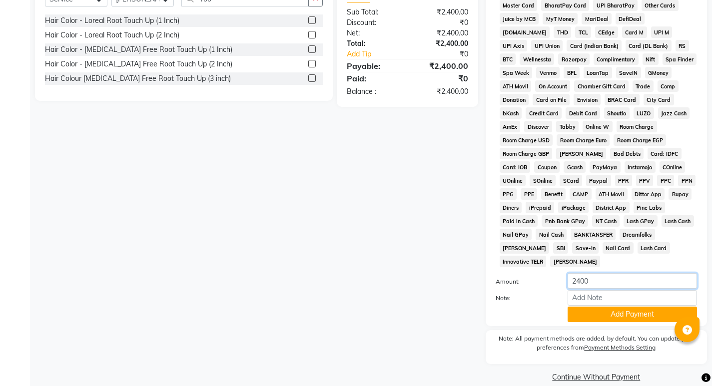
click at [615, 273] on input "2400" at bounding box center [632, 280] width 129 height 15
type input "2"
type input "100"
click at [594, 307] on button "Add Payment" at bounding box center [632, 314] width 129 height 15
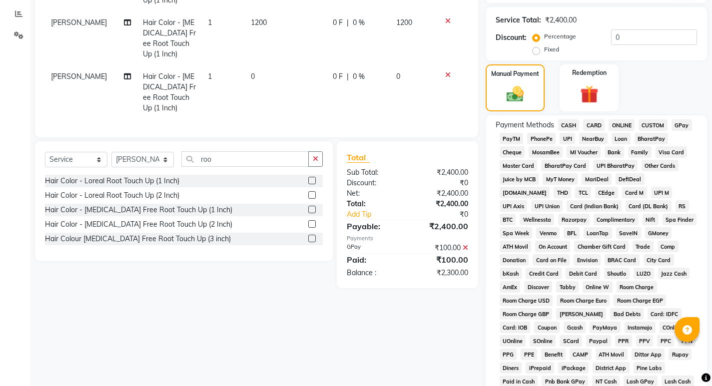
scroll to position [171, 0]
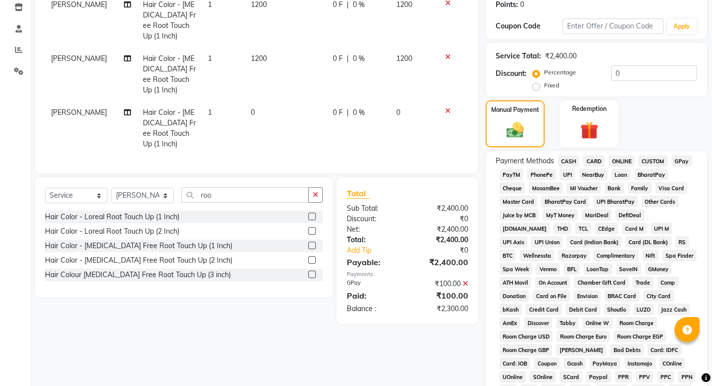
click at [566, 159] on span "CASH" at bounding box center [568, 160] width 21 height 11
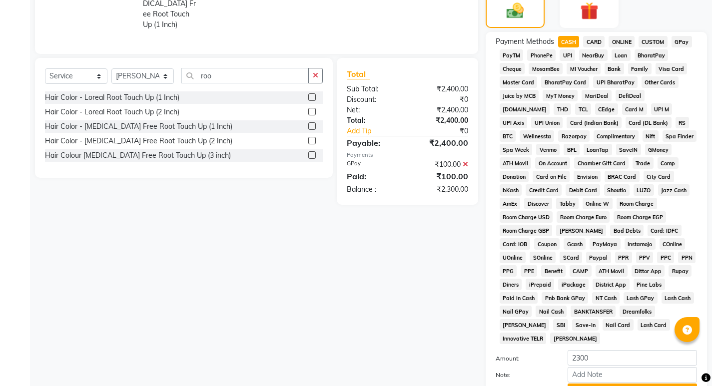
scroll to position [371, 0]
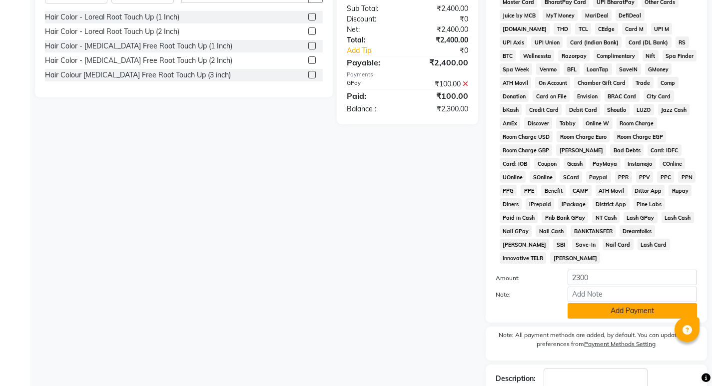
click at [605, 303] on button "Add Payment" at bounding box center [632, 310] width 129 height 15
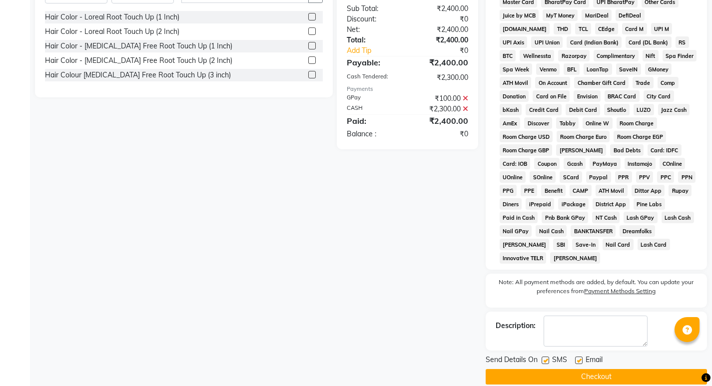
click at [499, 369] on button "Checkout" at bounding box center [596, 376] width 221 height 15
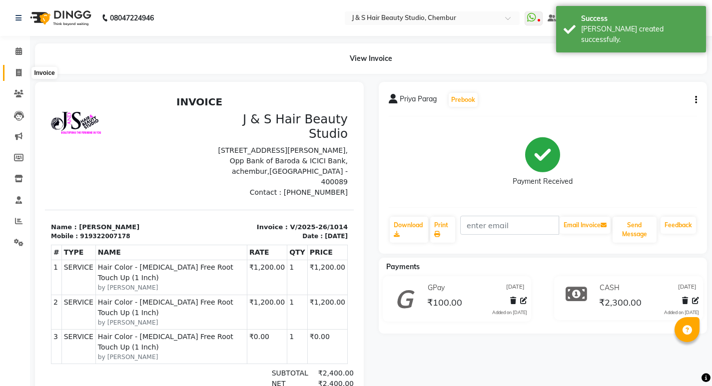
click at [19, 72] on icon at bounding box center [18, 72] width 5 height 7
select select "143"
select select "service"
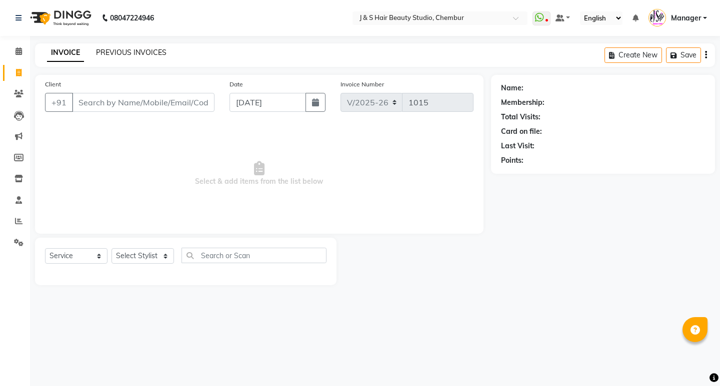
click at [137, 54] on link "PREVIOUS INVOICES" at bounding box center [131, 52] width 70 height 9
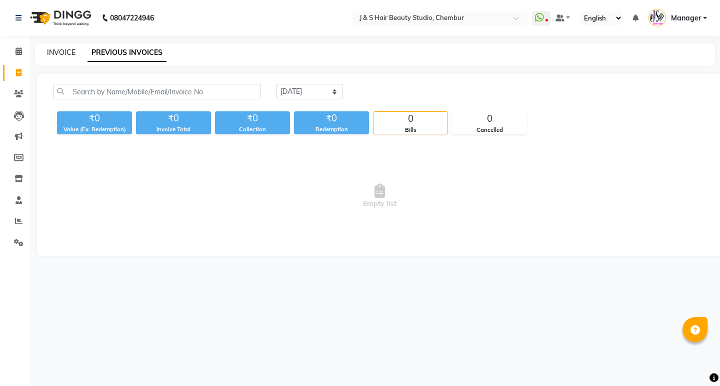
click at [56, 55] on link "INVOICE" at bounding box center [61, 52] width 28 height 9
select select "143"
select select "service"
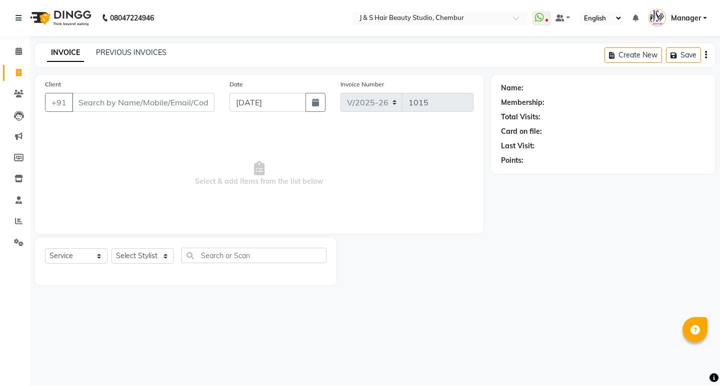
click at [105, 98] on input "Client" at bounding box center [143, 102] width 142 height 19
drag, startPoint x: 156, startPoint y: 100, endPoint x: 149, endPoint y: 101, distance: 7.1
click at [151, 101] on input "++++++" at bounding box center [117, 102] width 91 height 19
type input "+"
type input "8"
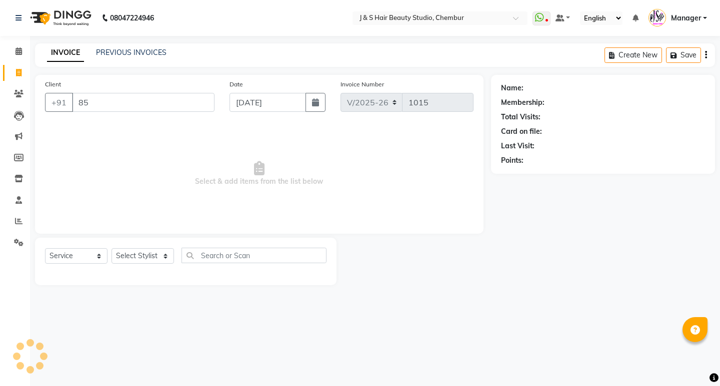
type input "8"
